Goal: Task Accomplishment & Management: Manage account settings

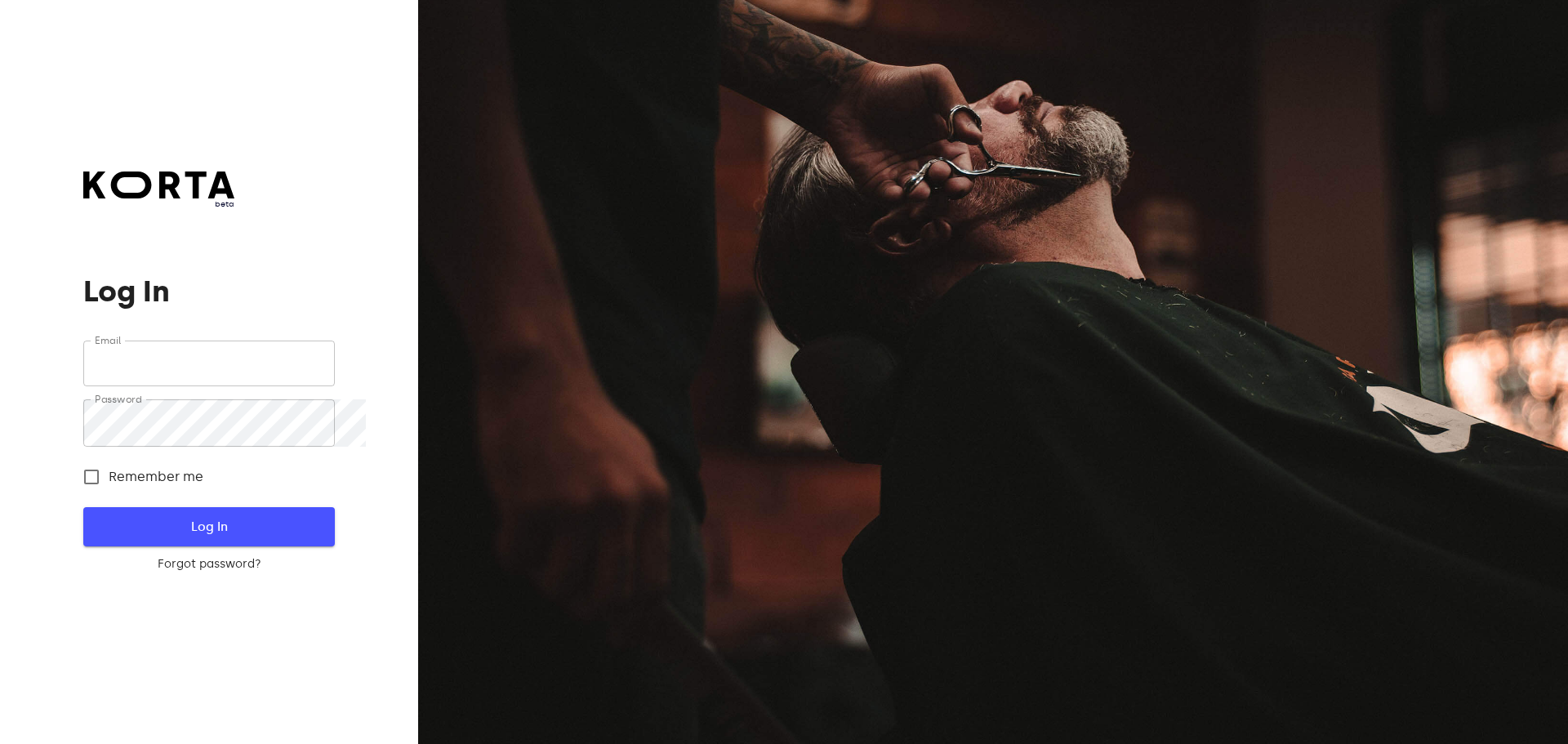
type input "[EMAIL_ADDRESS][DOMAIN_NAME]"
click at [299, 527] on span "Log In" at bounding box center [208, 527] width 199 height 21
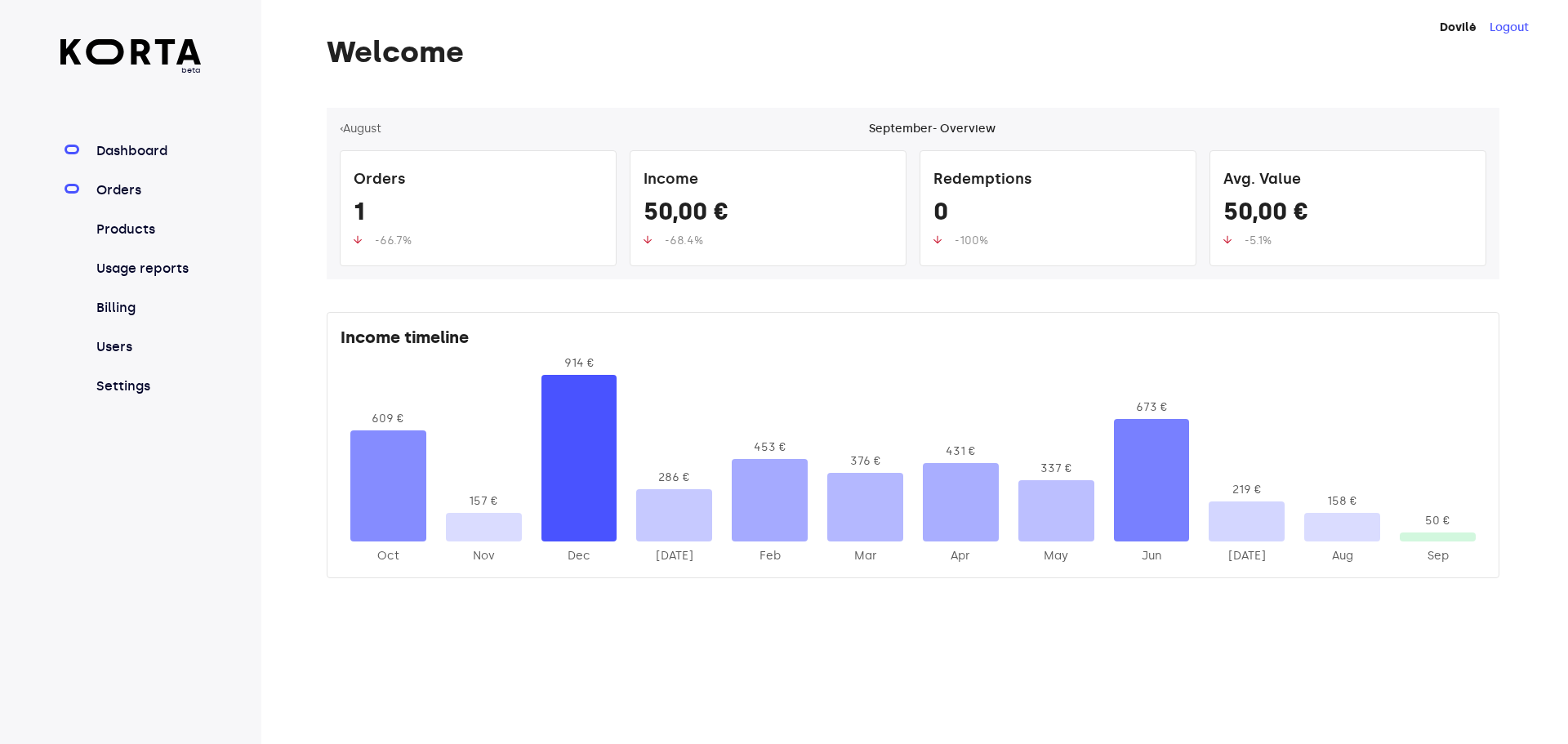
click at [143, 200] on link "Orders" at bounding box center [147, 190] width 109 height 19
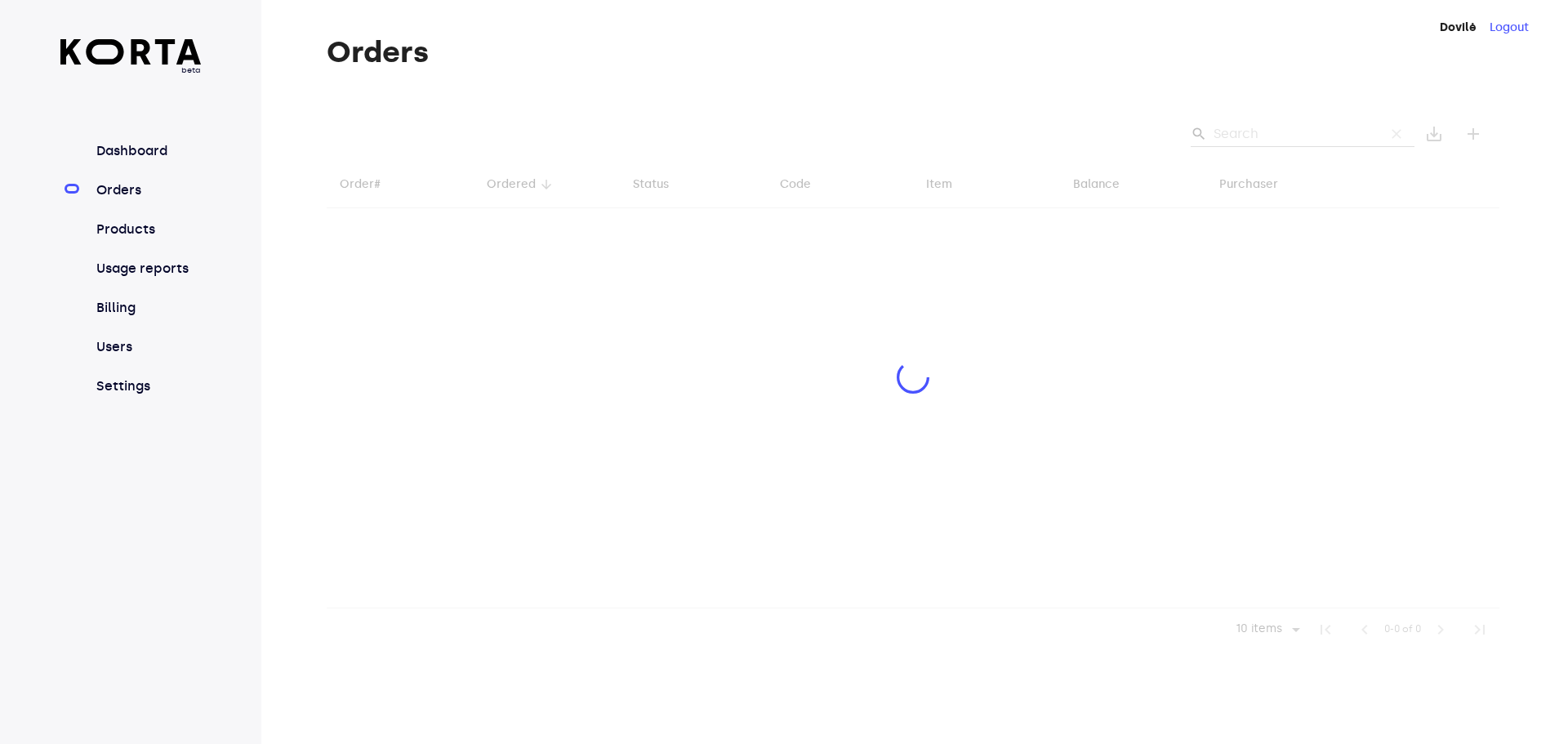
click at [1229, 144] on div at bounding box center [913, 379] width 1173 height 543
click at [1249, 150] on div at bounding box center [913, 379] width 1173 height 543
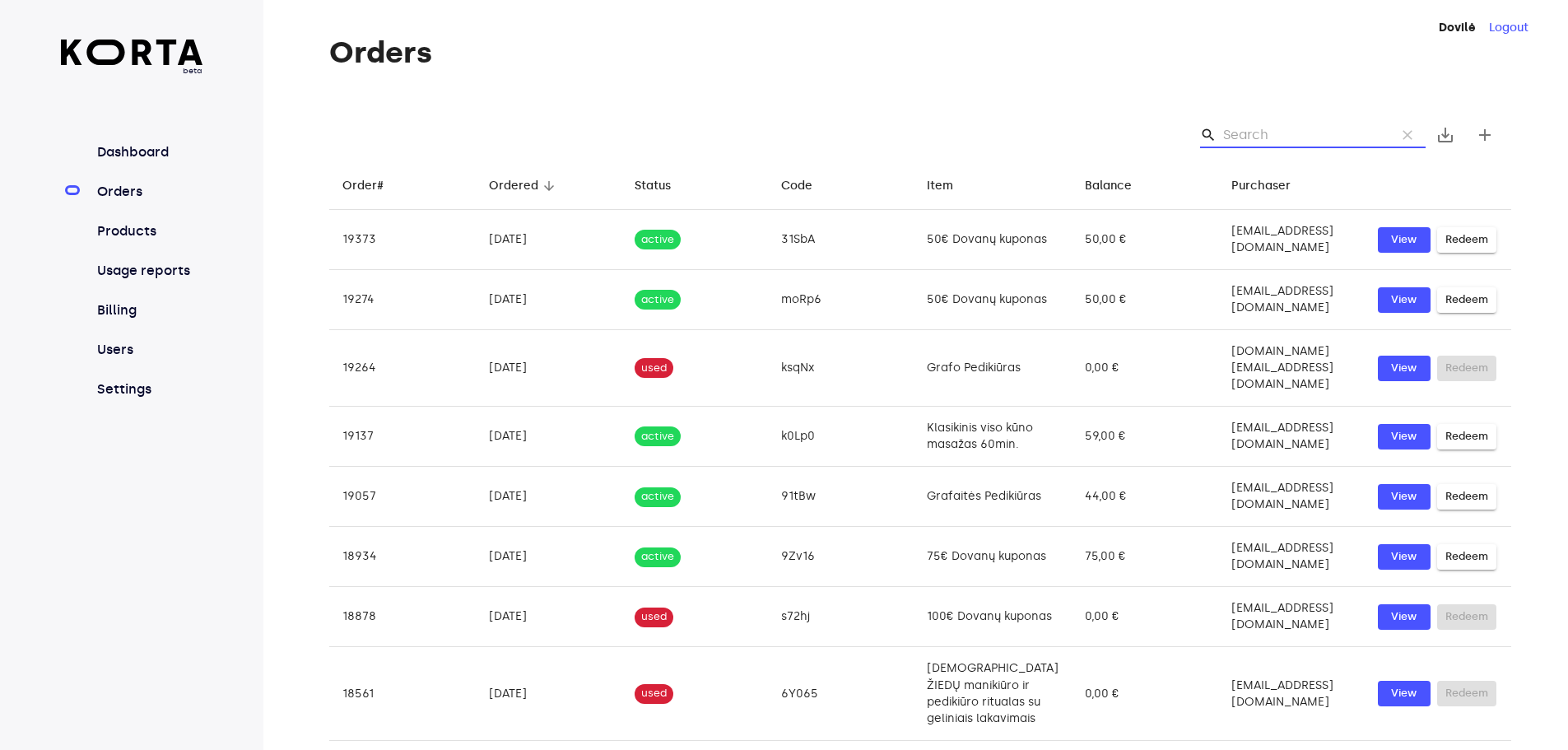
click at [1272, 136] on input "Search" at bounding box center [1303, 135] width 160 height 26
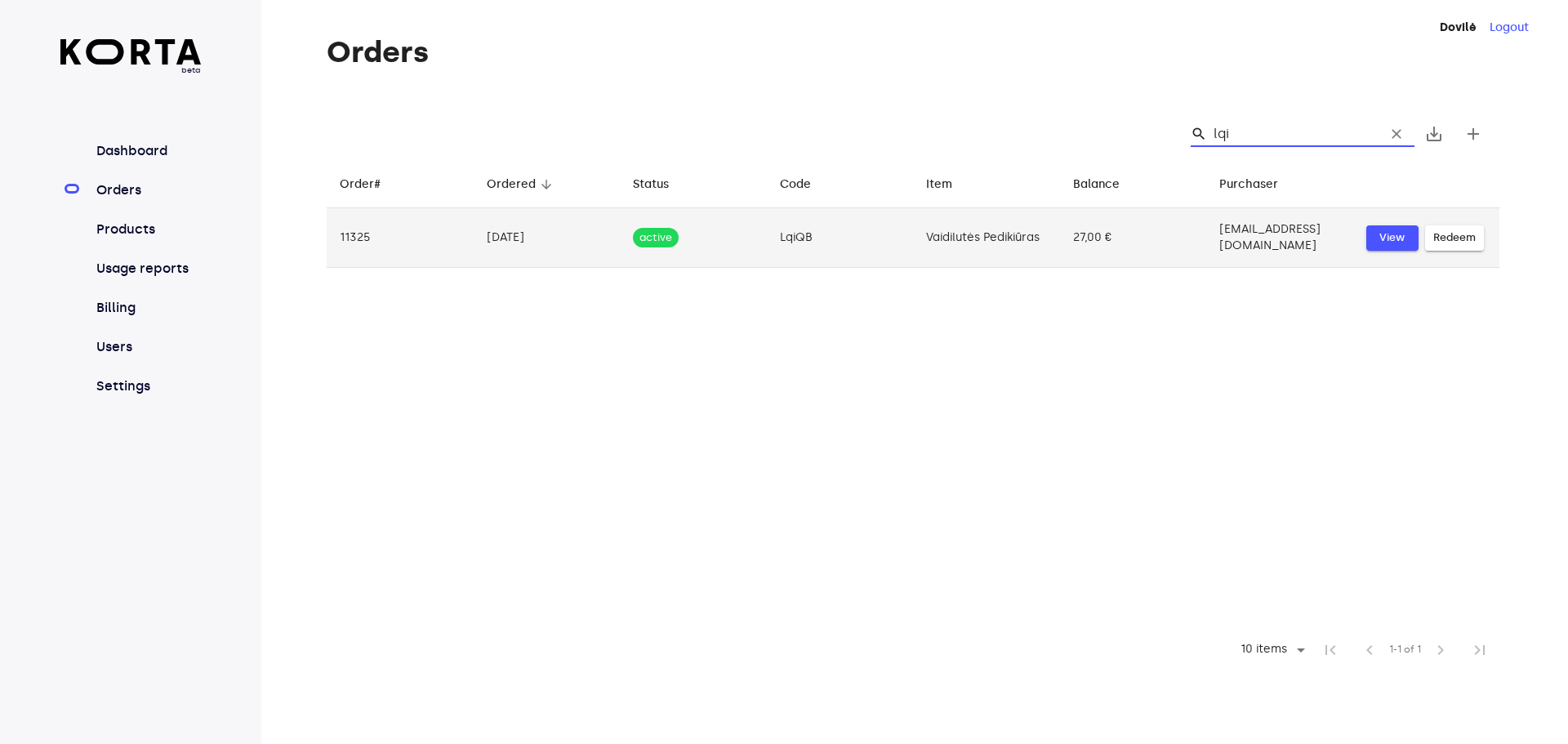
type input "lqi"
click at [1419, 251] on button "View" at bounding box center [1392, 238] width 52 height 25
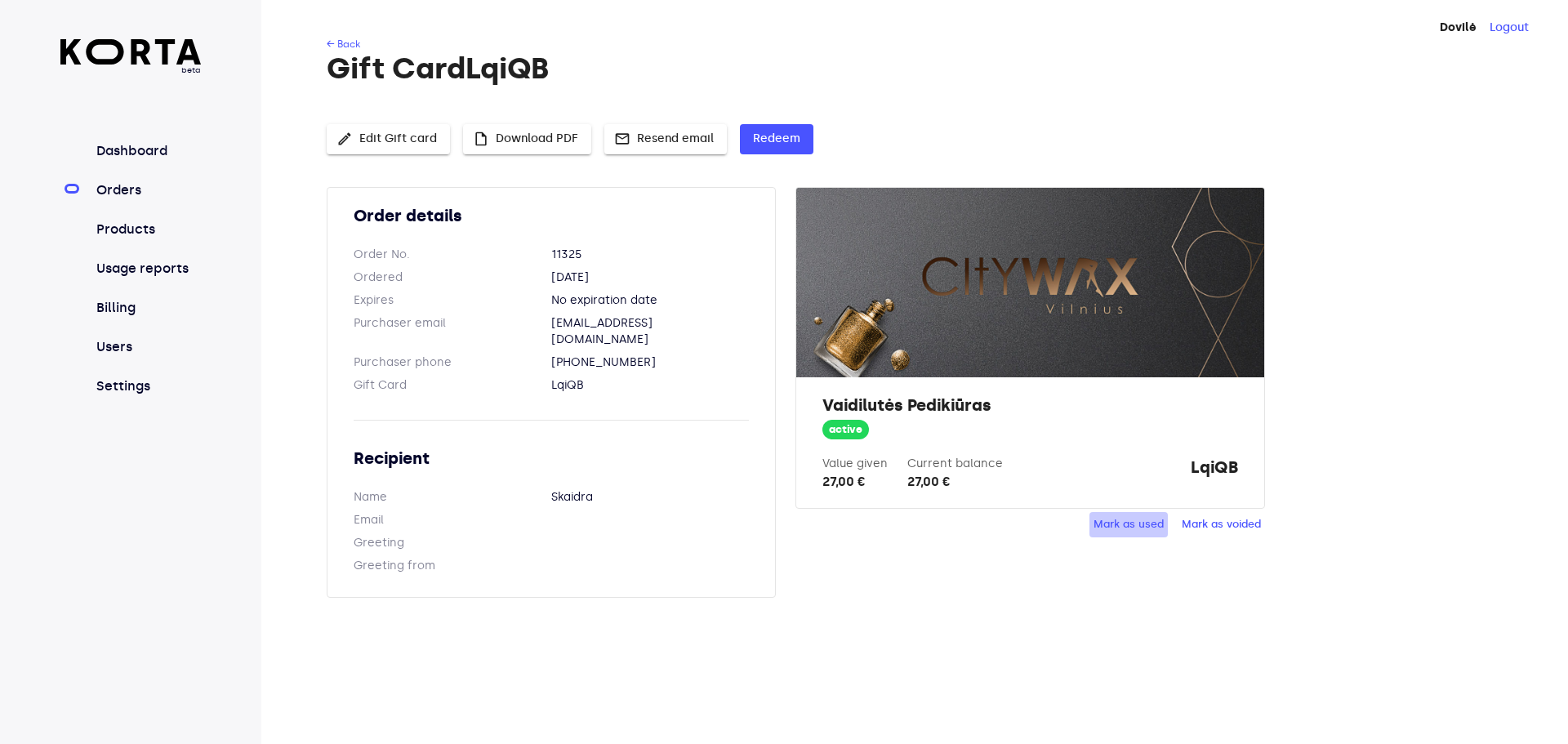
click at [1151, 534] on span "Mark as used" at bounding box center [1128, 525] width 70 height 19
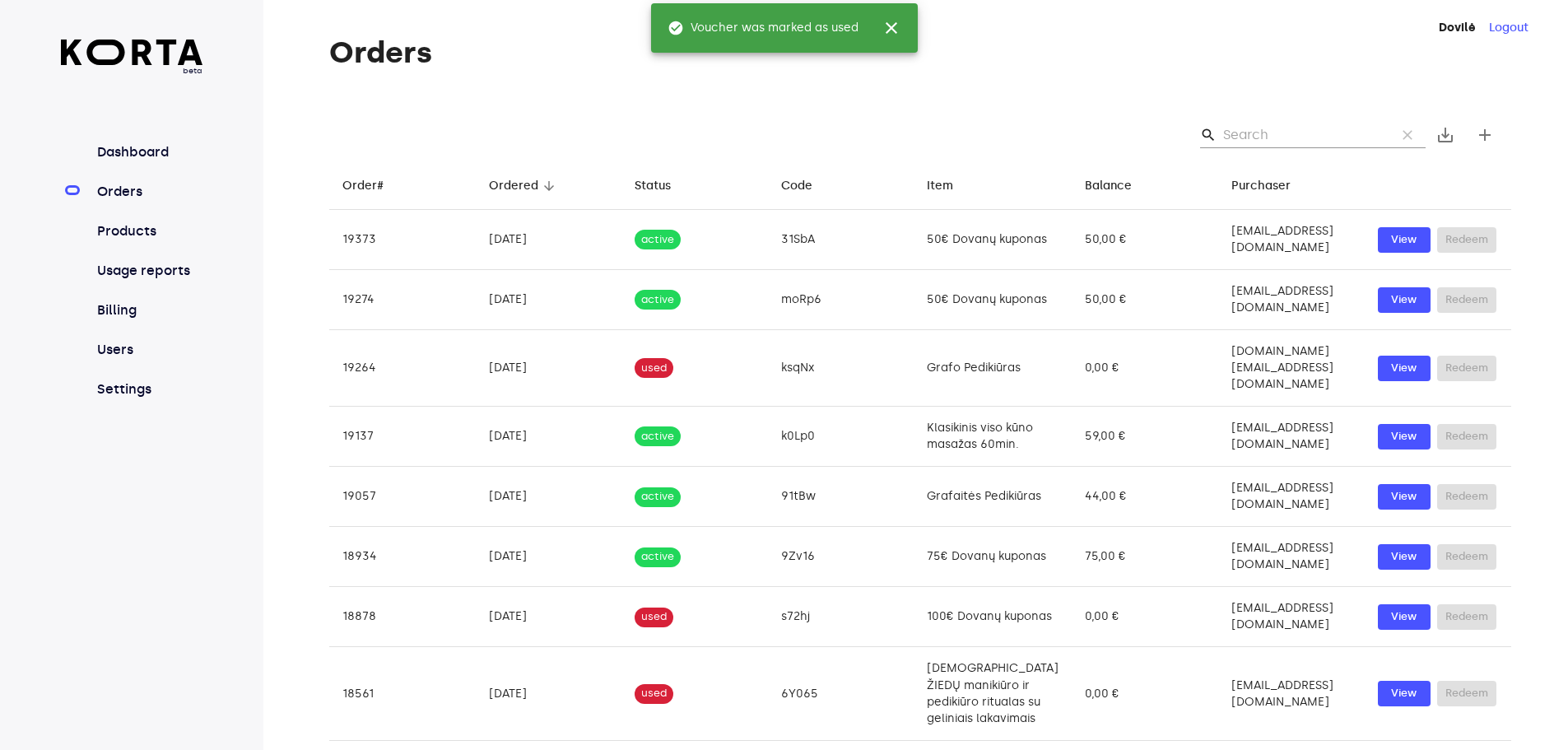
click at [1275, 148] on input "Search" at bounding box center [1303, 135] width 160 height 26
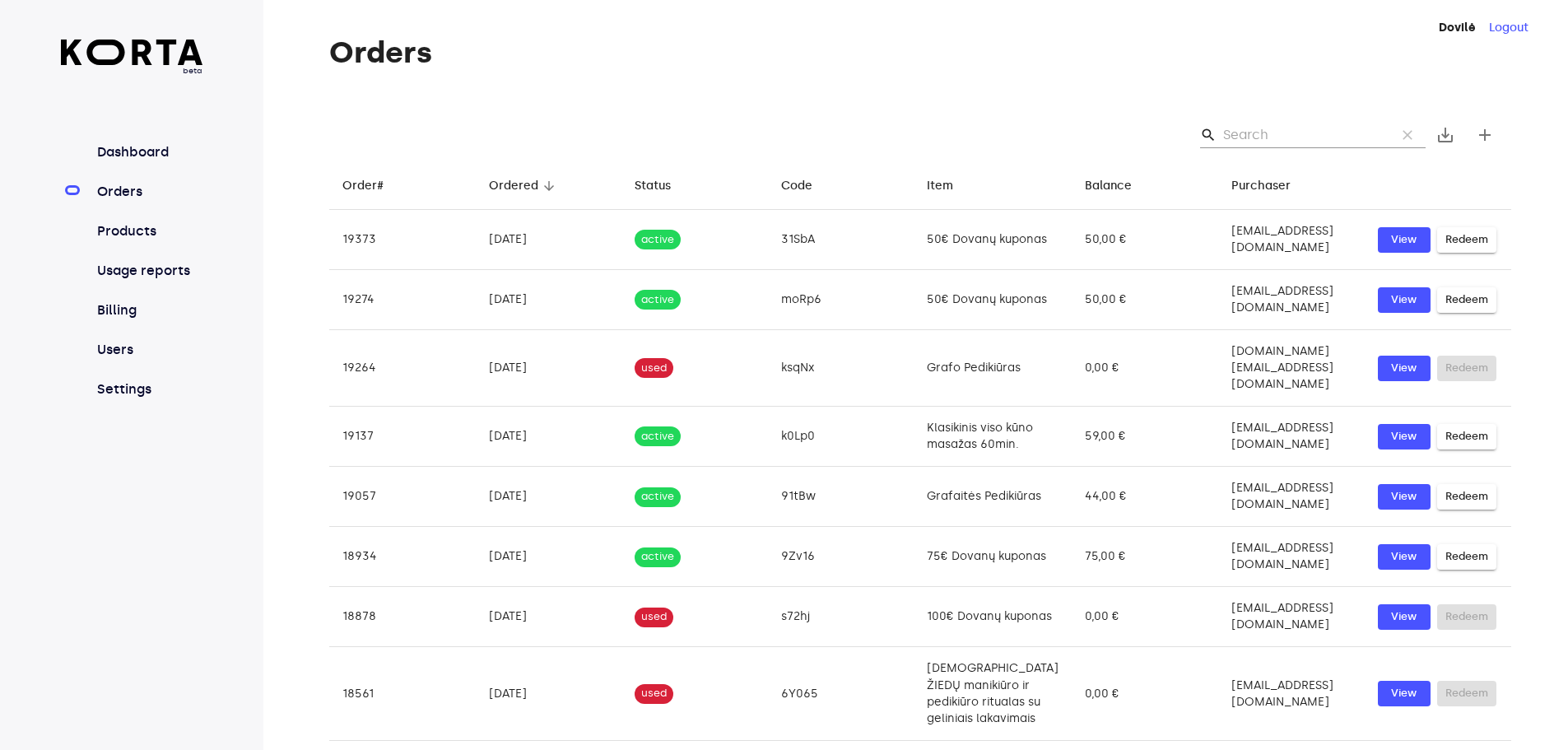
click at [1272, 146] on input "Search" at bounding box center [1303, 135] width 160 height 26
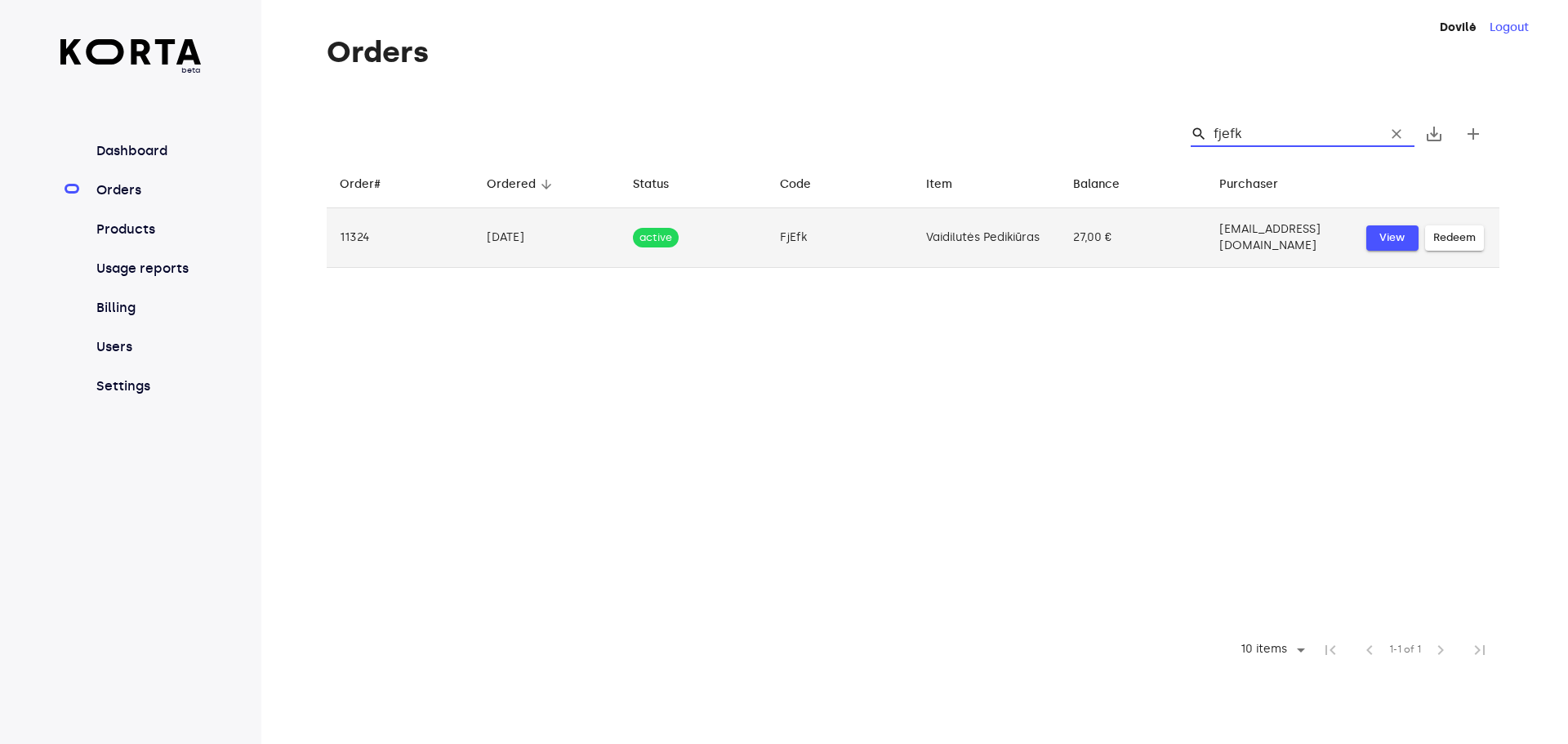
type input "fjefk"
click at [1406, 248] on span "View" at bounding box center [1392, 238] width 36 height 19
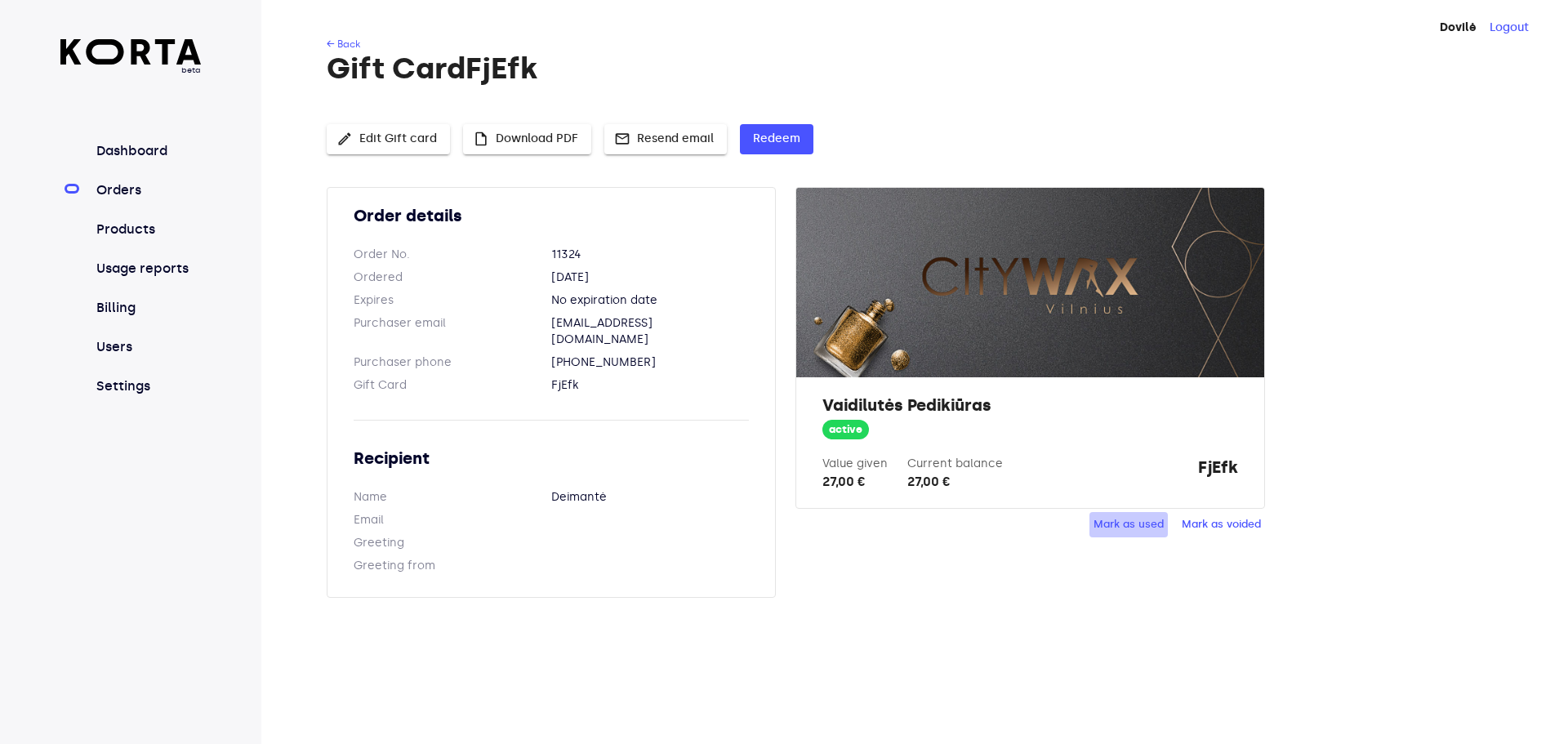
click at [1163, 534] on span "Mark as used" at bounding box center [1128, 525] width 70 height 19
click at [1153, 534] on span "Mark as used" at bounding box center [1128, 525] width 70 height 19
